Goal: Task Accomplishment & Management: Complete application form

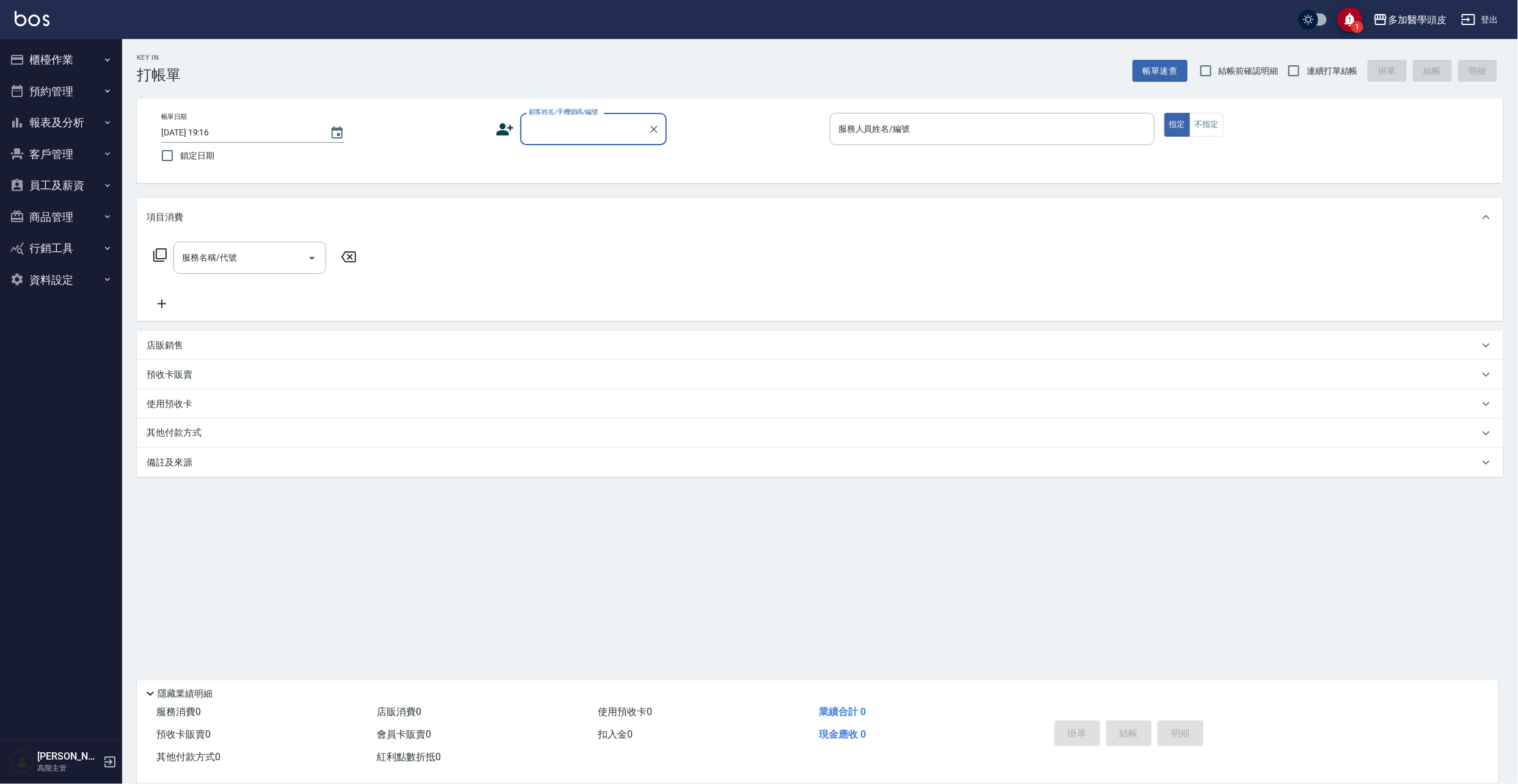
click at [569, 128] on input "顧客姓名/手機號碼/編號" at bounding box center [584, 129] width 117 height 22
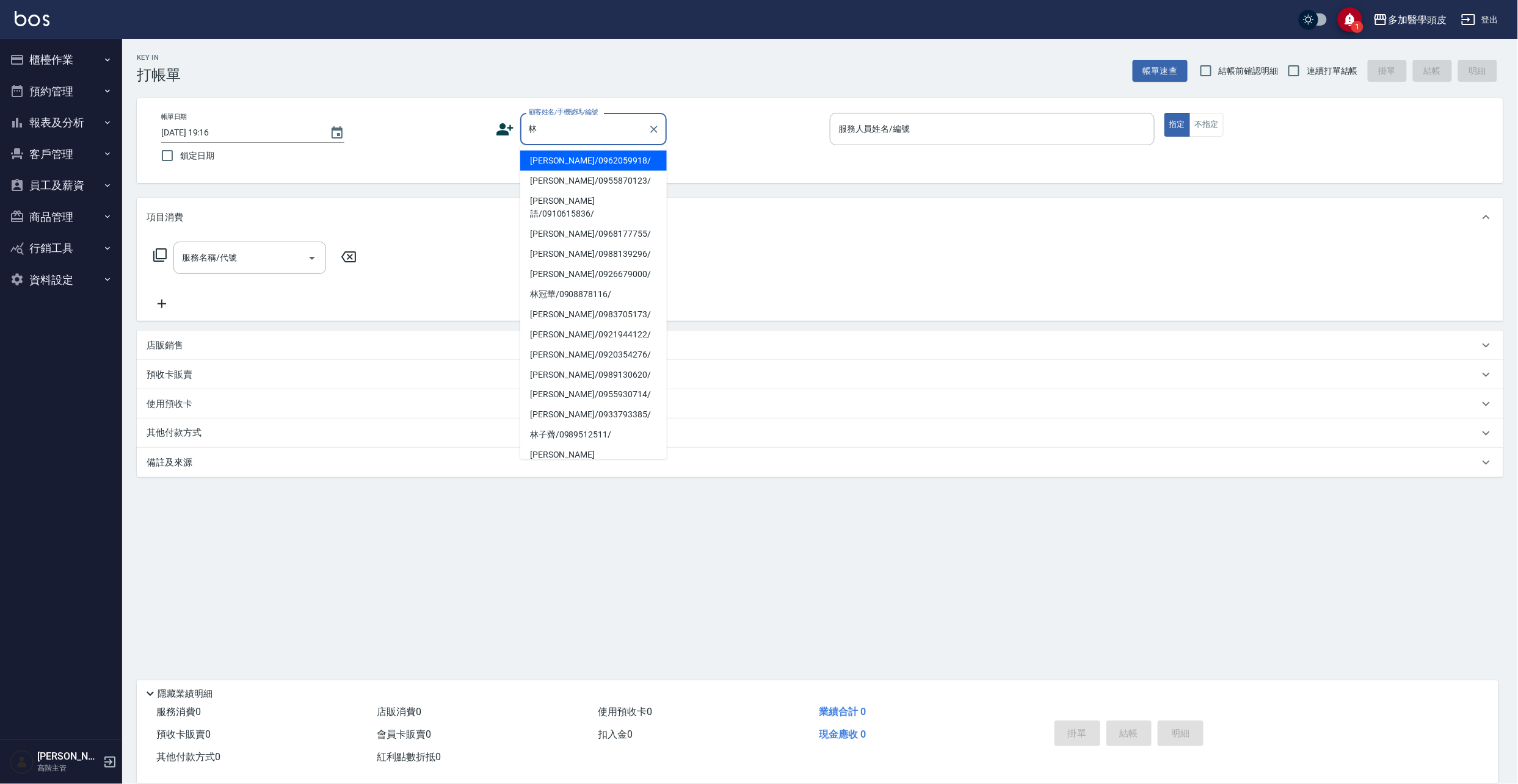
click at [562, 159] on li "[PERSON_NAME]/0962059918/" at bounding box center [593, 161] width 146 height 20
type input "[PERSON_NAME]/0962059918/"
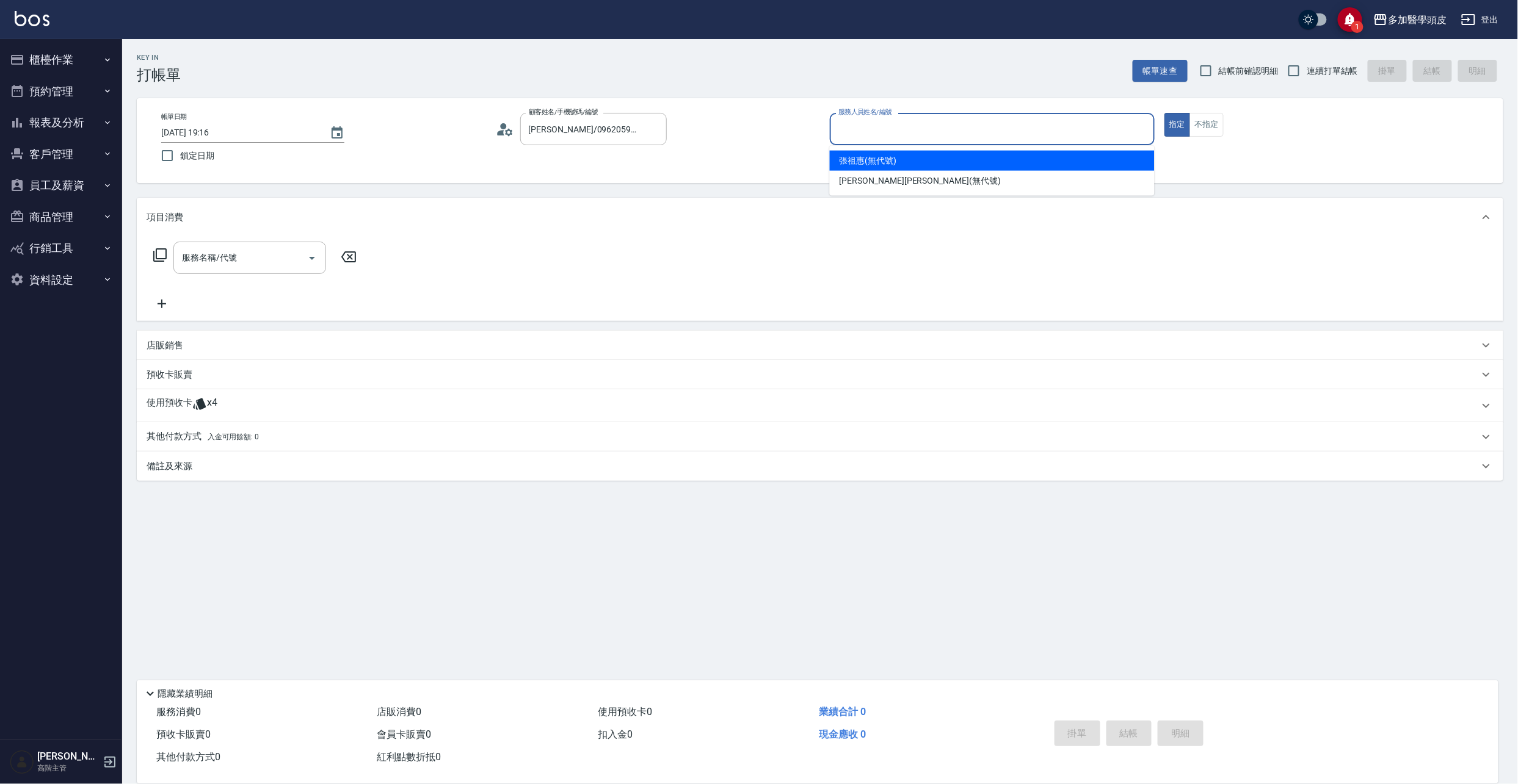
click at [870, 120] on input "服務人員姓名/編號" at bounding box center [992, 129] width 314 height 22
click at [887, 162] on span "[PERSON_NAME](無代號)" at bounding box center [868, 161] width 57 height 13
type input "[PERSON_NAME](無代號)"
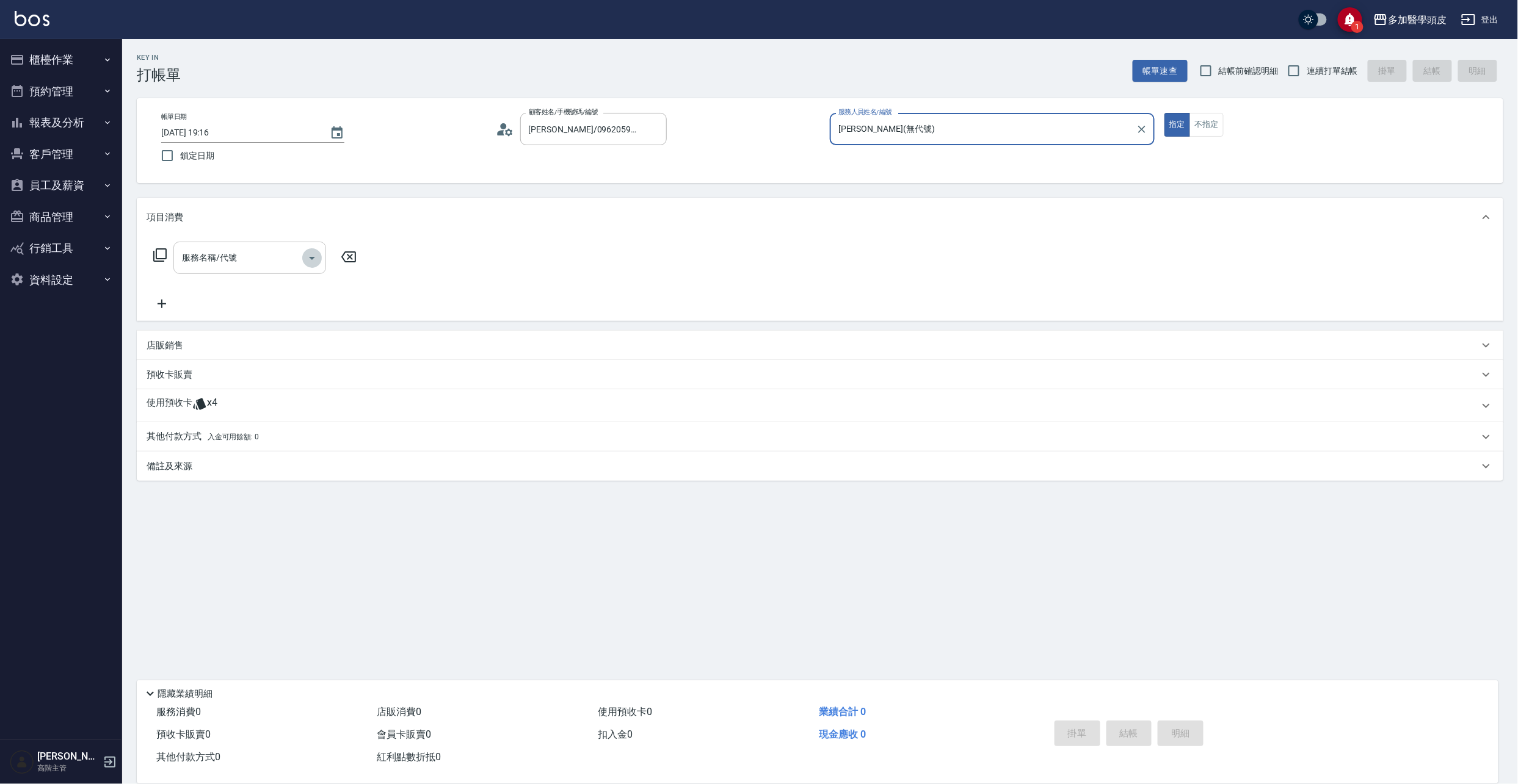
click at [313, 261] on icon "Open" at bounding box center [312, 258] width 15 height 15
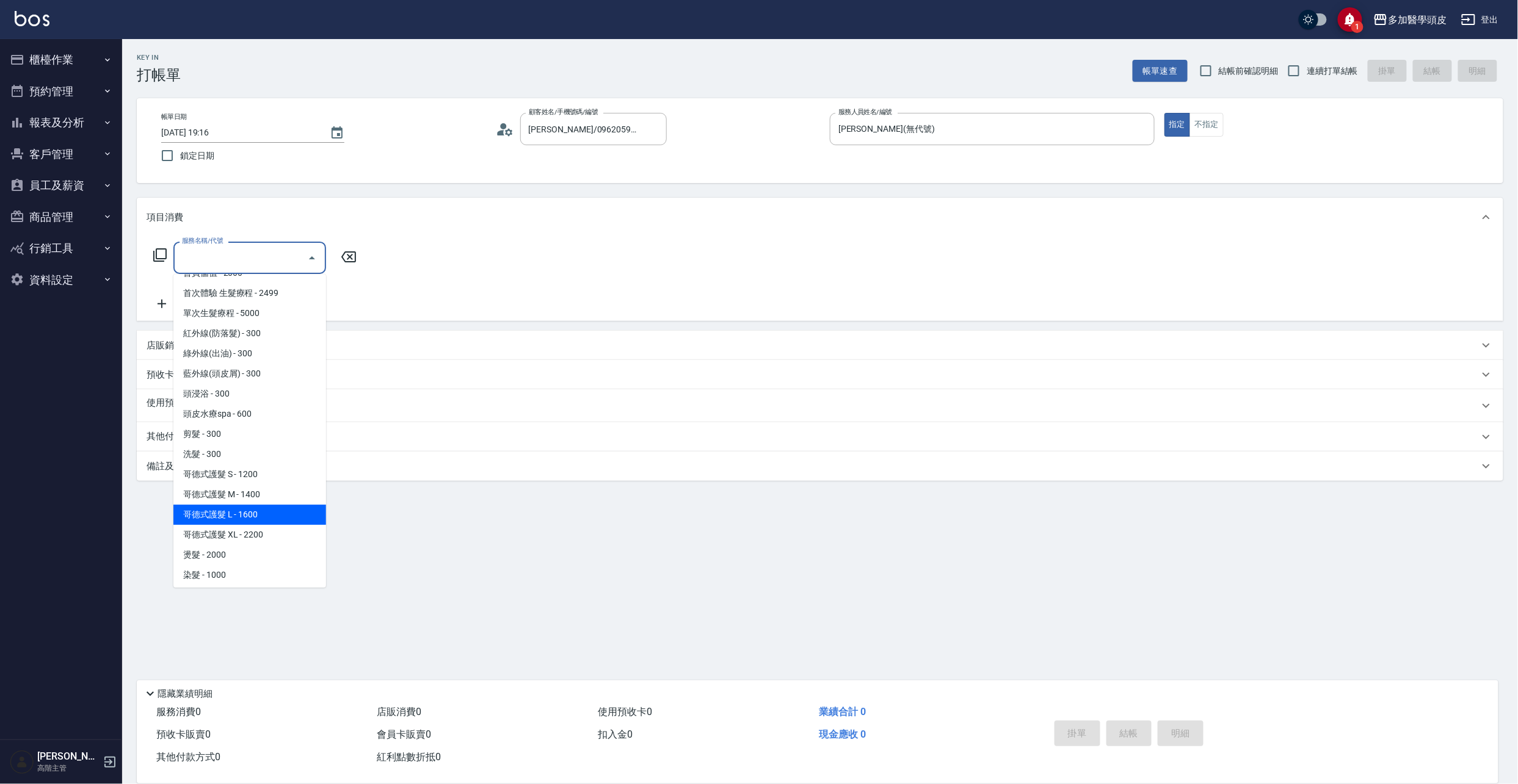
scroll to position [78, 0]
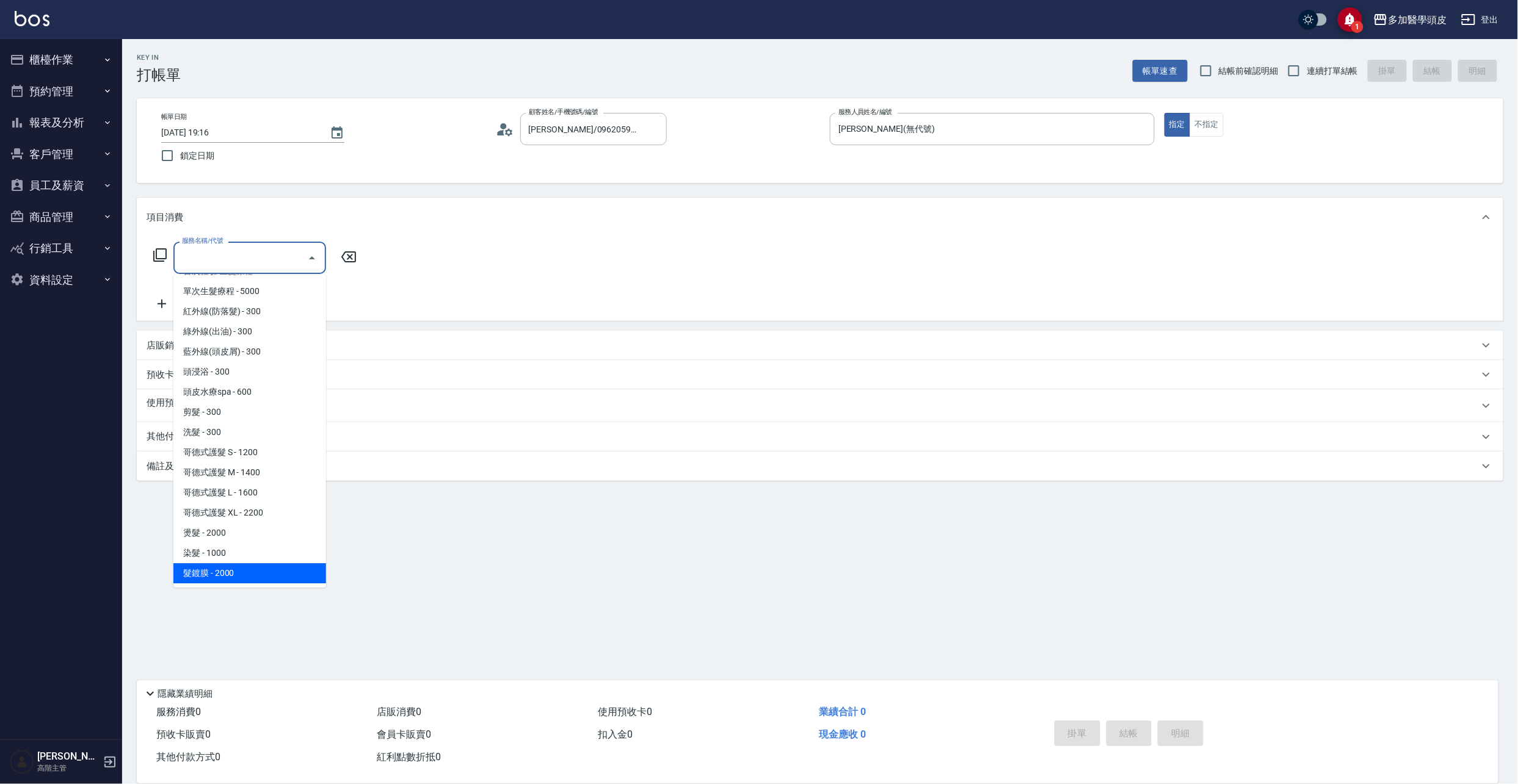
click at [256, 577] on span "髮鍍膜 - 2000" at bounding box center [250, 573] width 153 height 20
type input "髮鍍膜(D009)"
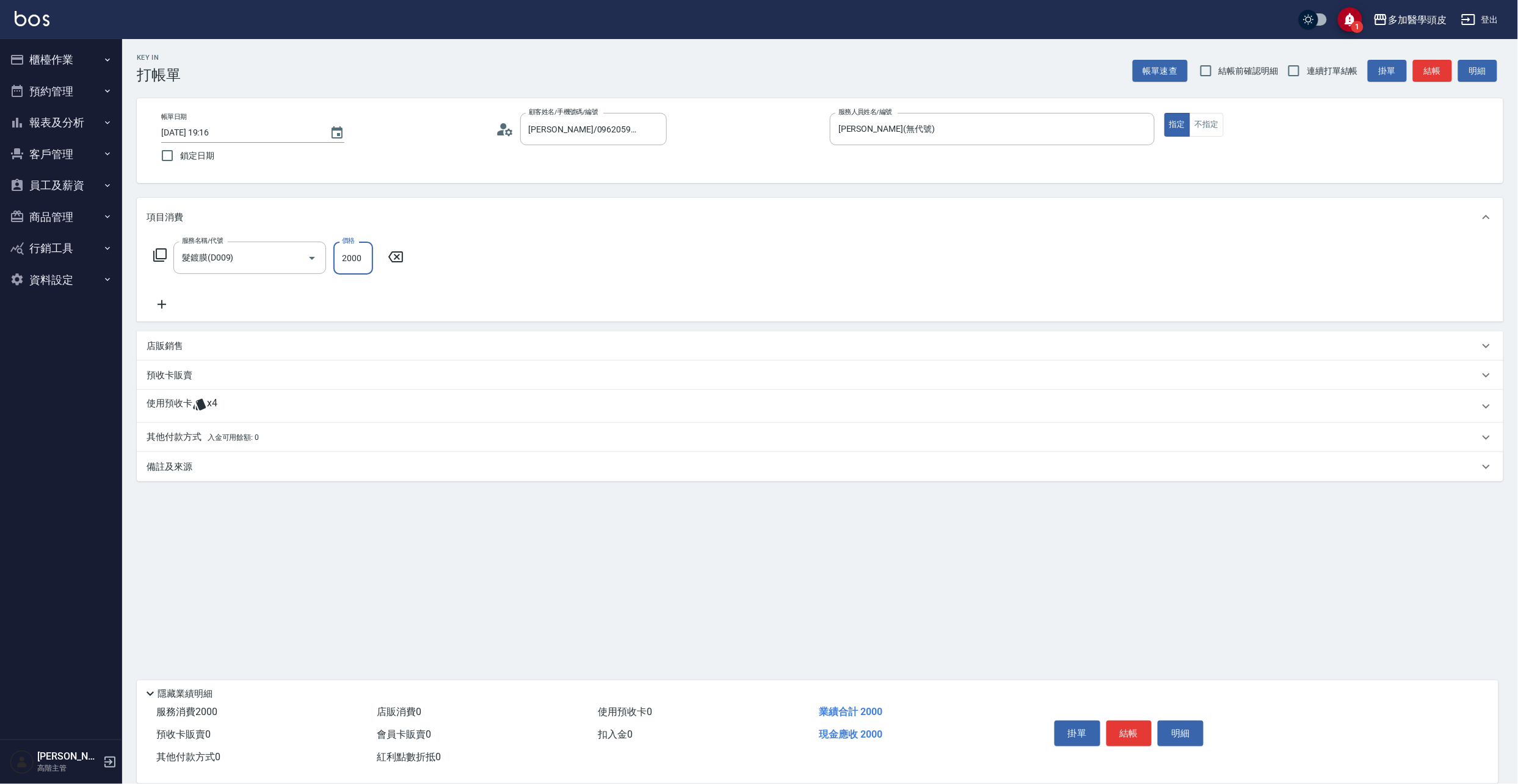
click at [367, 259] on input "2000" at bounding box center [353, 257] width 40 height 33
type input "4000"
